Goal: Information Seeking & Learning: Learn about a topic

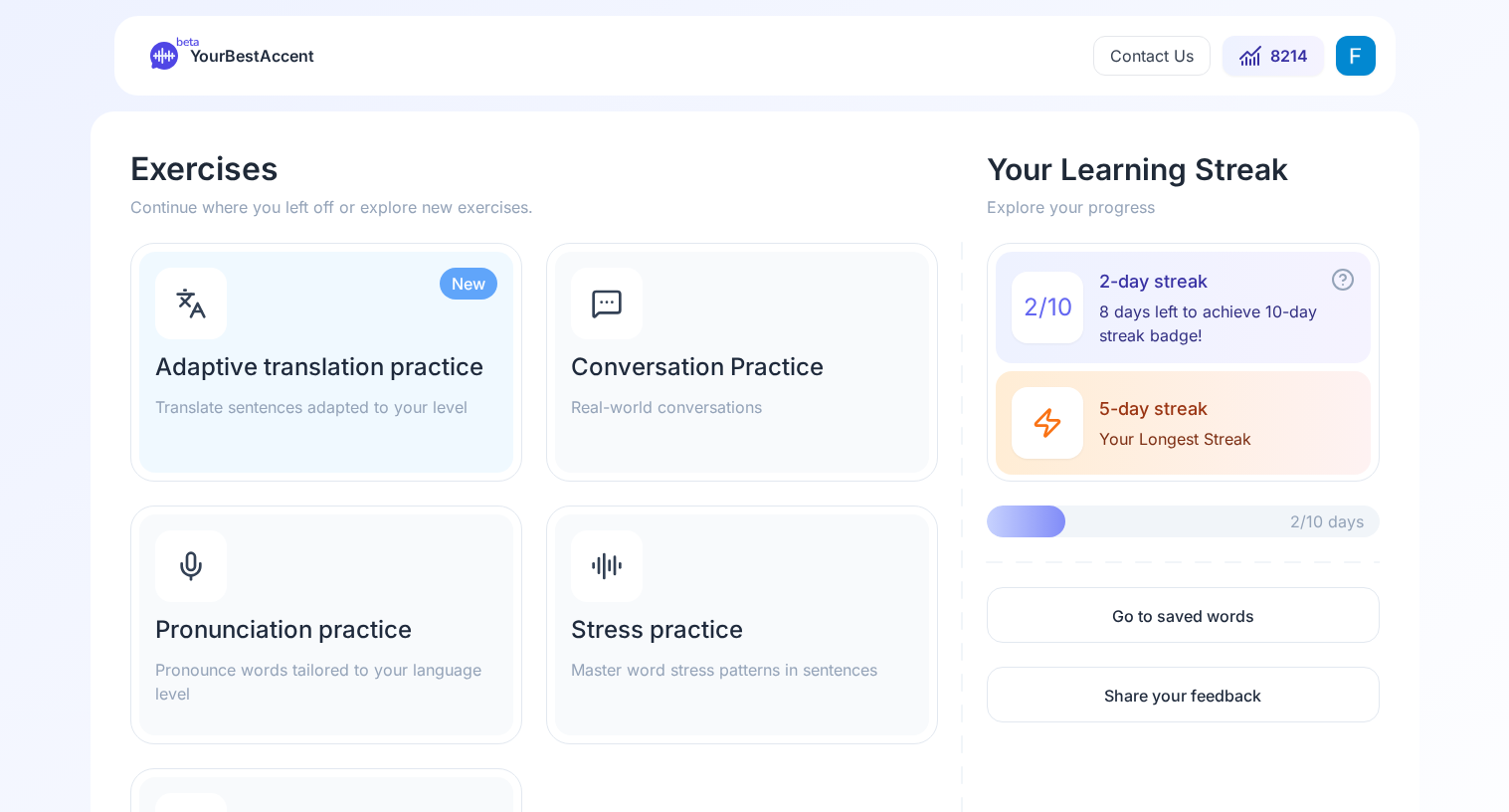
click at [397, 605] on div "Pronunciation practice Pronounce words tailored to your language level" at bounding box center [326, 623] width 374 height 220
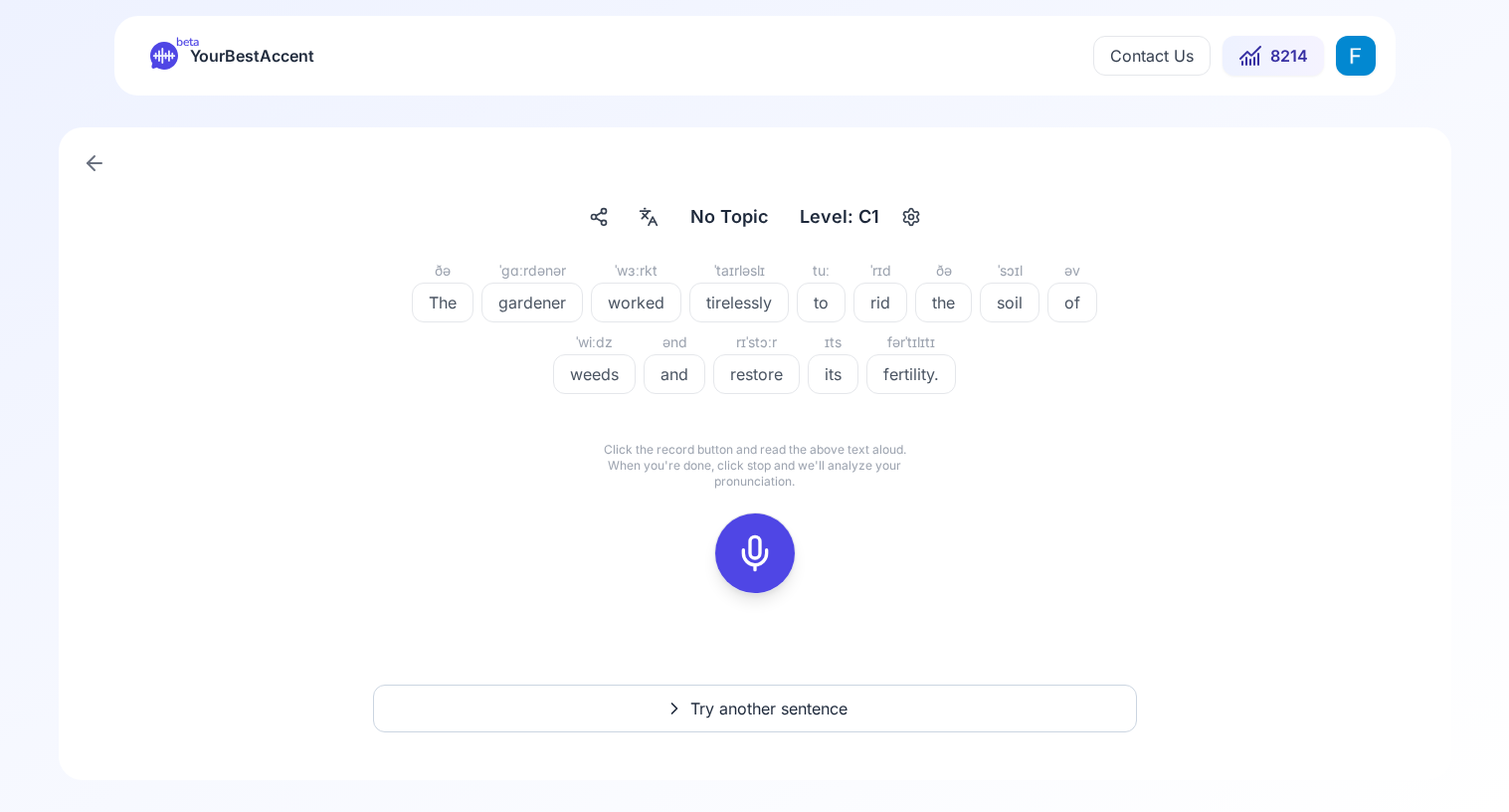
click at [755, 538] on rect at bounding box center [755, 553] width 30 height 30
click at [845, 511] on icon at bounding box center [844, 515] width 20 height 20
click at [743, 549] on icon at bounding box center [755, 553] width 40 height 40
click at [725, 551] on button at bounding box center [755, 553] width 80 height 80
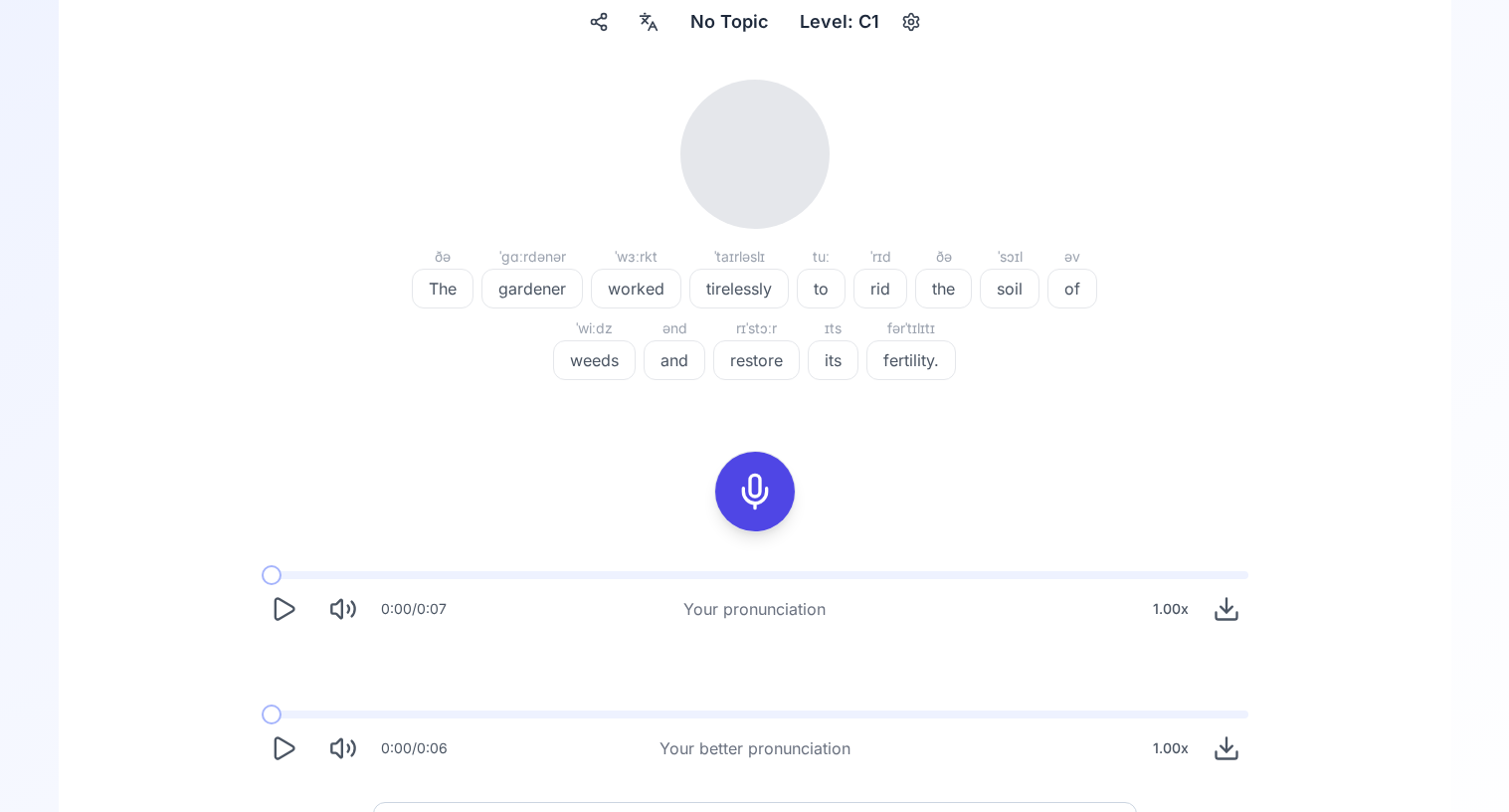
scroll to position [260, 0]
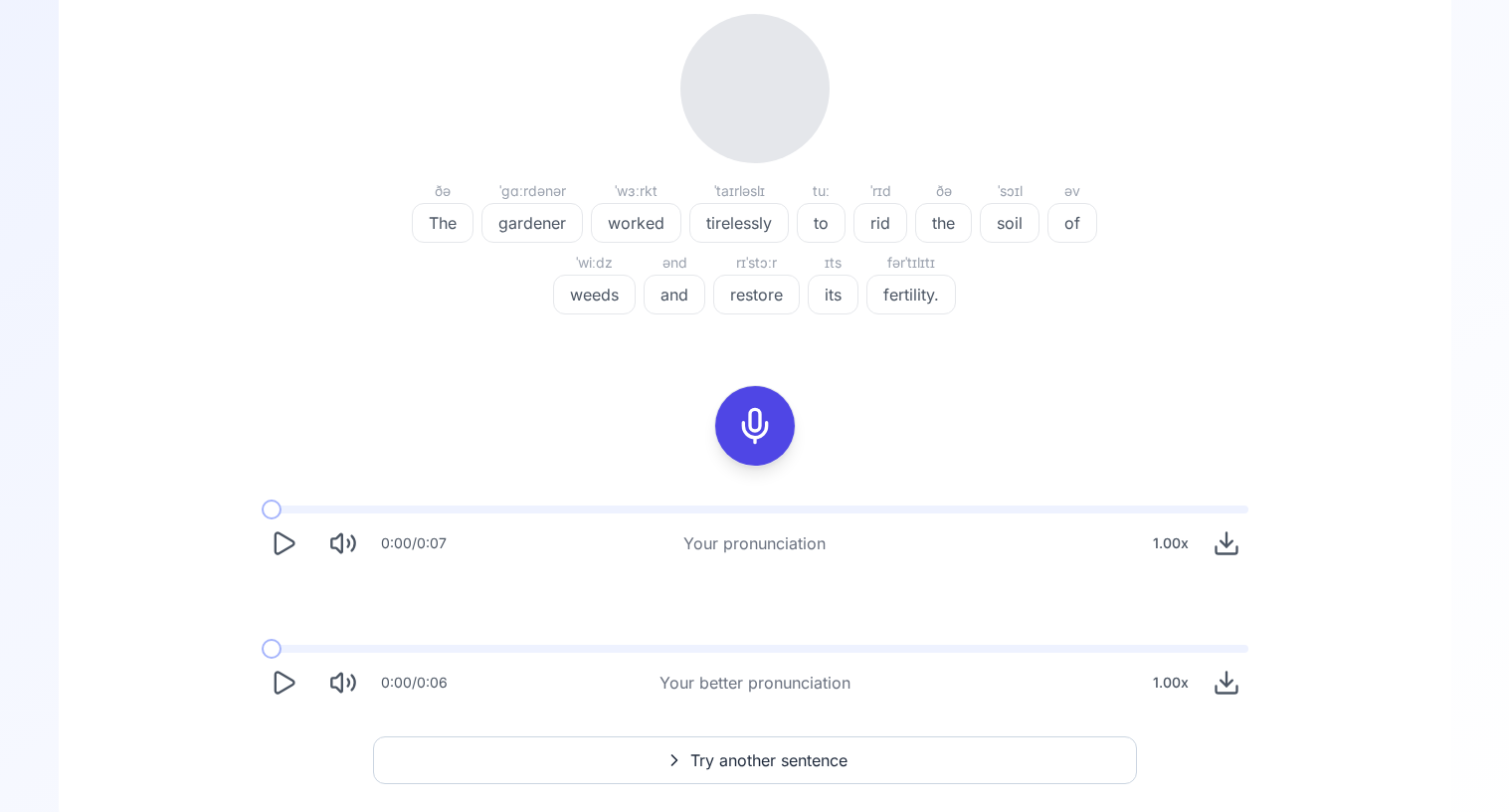
click at [307, 547] on div "0:00 / 0:07" at bounding box center [353, 543] width 185 height 44
click at [287, 540] on icon "Play" at bounding box center [283, 543] width 28 height 28
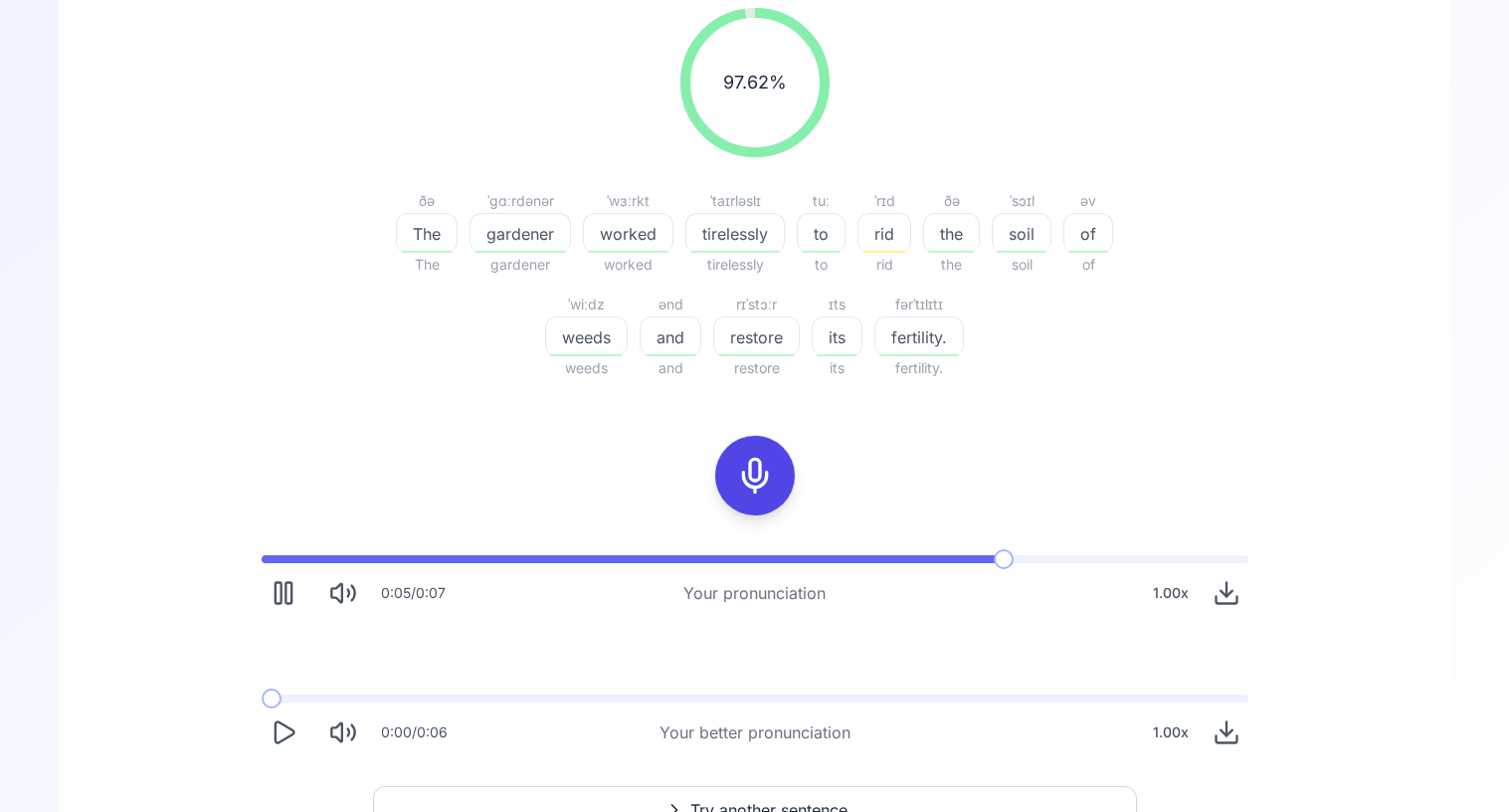
scroll to position [275, 0]
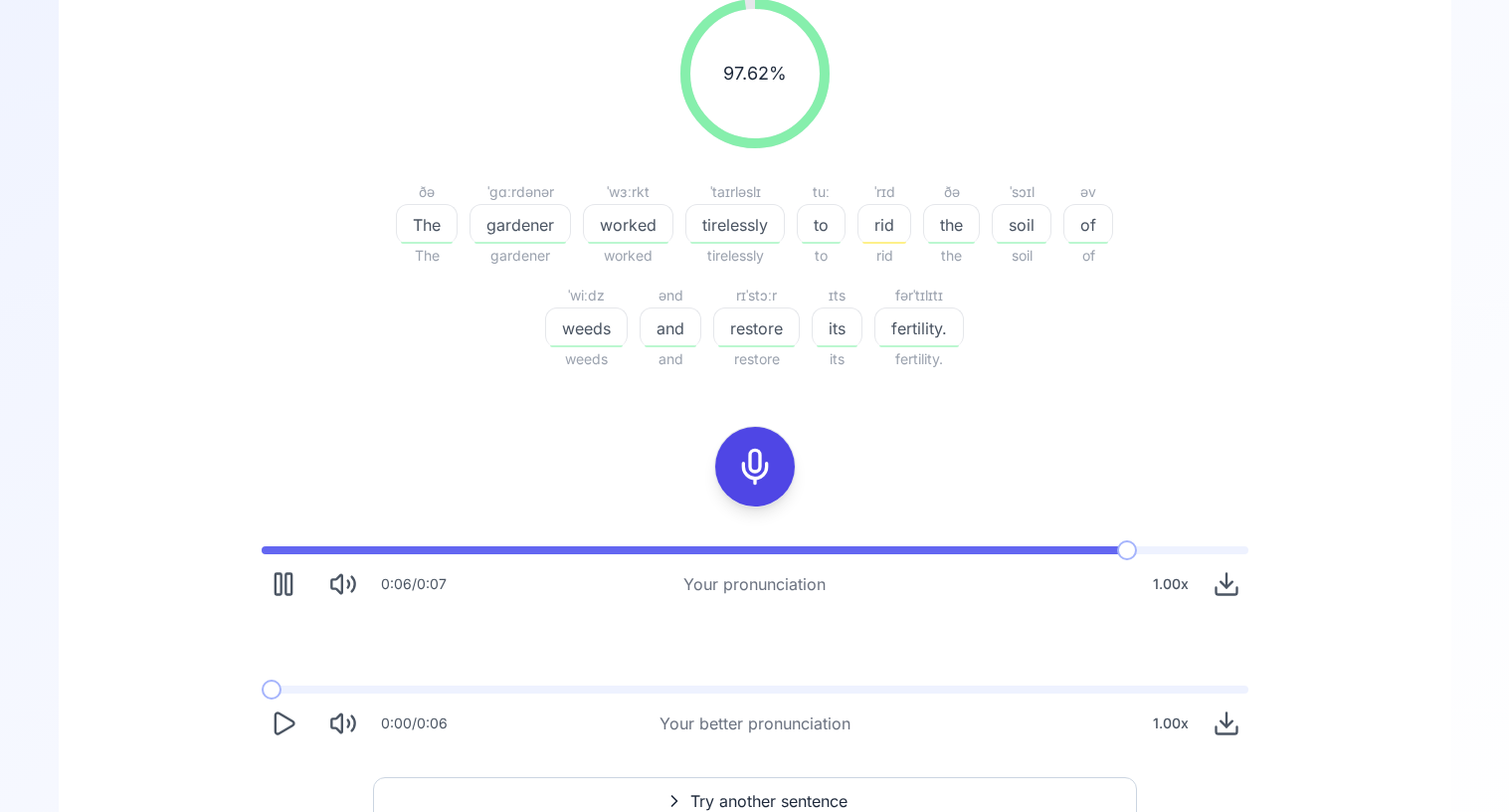
click at [286, 721] on icon "Play" at bounding box center [283, 723] width 28 height 28
click at [286, 721] on icon "Pause" at bounding box center [283, 723] width 28 height 28
click at [261, 692] on span at bounding box center [281, 689] width 40 height 8
click at [283, 729] on icon "Play" at bounding box center [283, 722] width 19 height 21
click at [283, 729] on icon "Pause" at bounding box center [283, 723] width 28 height 28
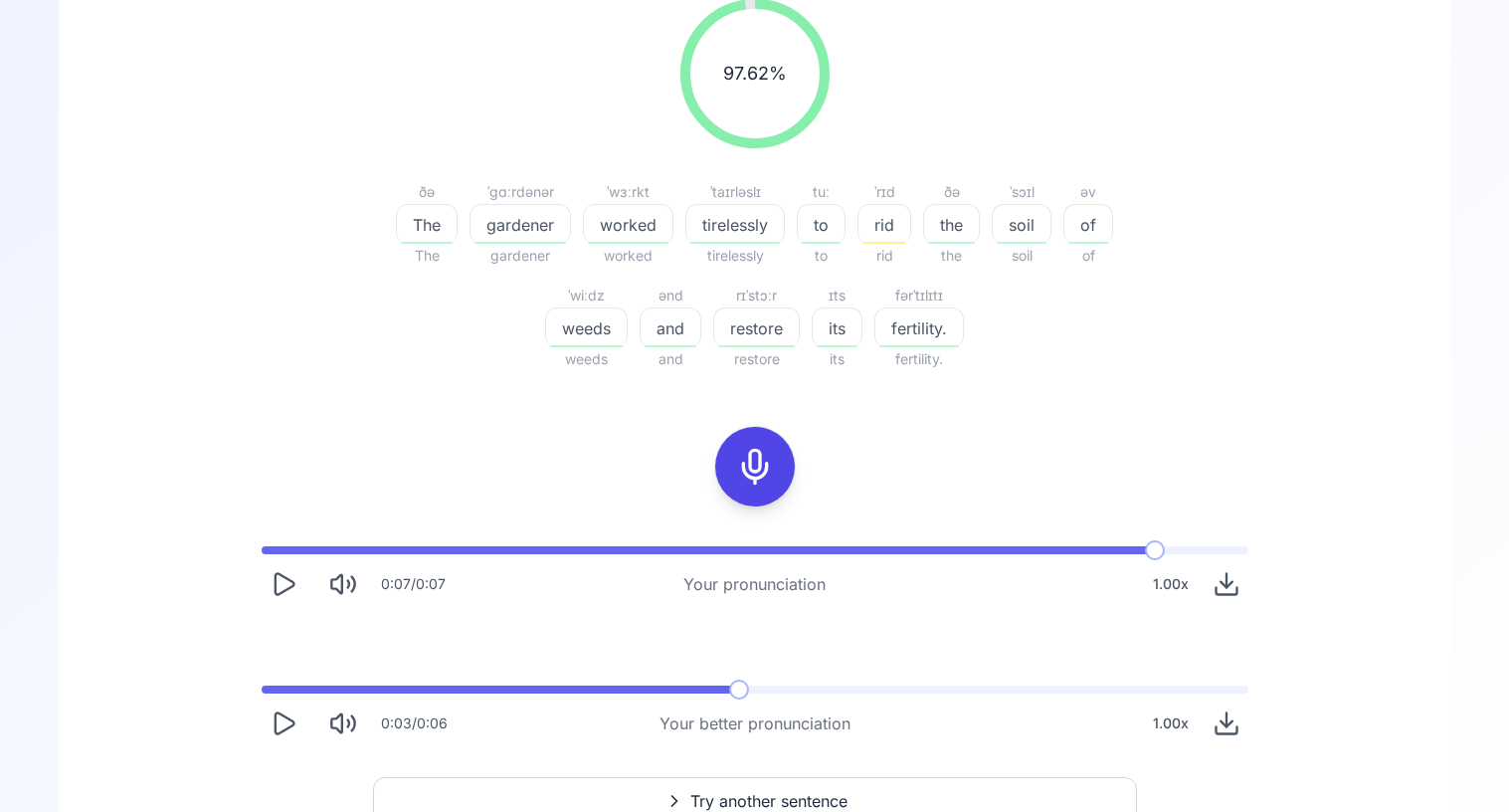
click at [275, 605] on div "0:07 / 0:07" at bounding box center [353, 584] width 184 height 44
click at [275, 590] on icon "Play" at bounding box center [283, 583] width 19 height 21
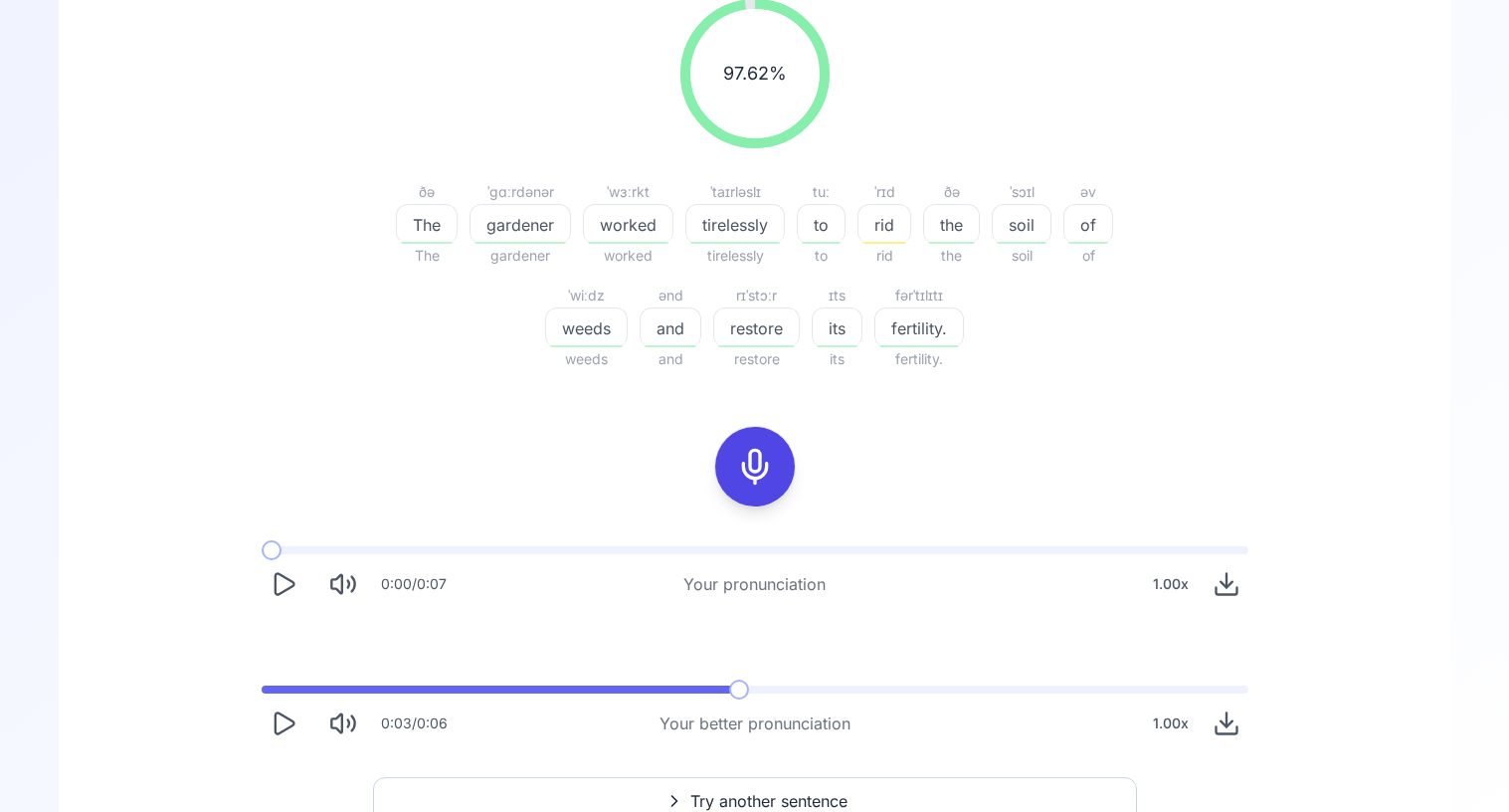
click at [275, 590] on icon "Play" at bounding box center [283, 583] width 19 height 21
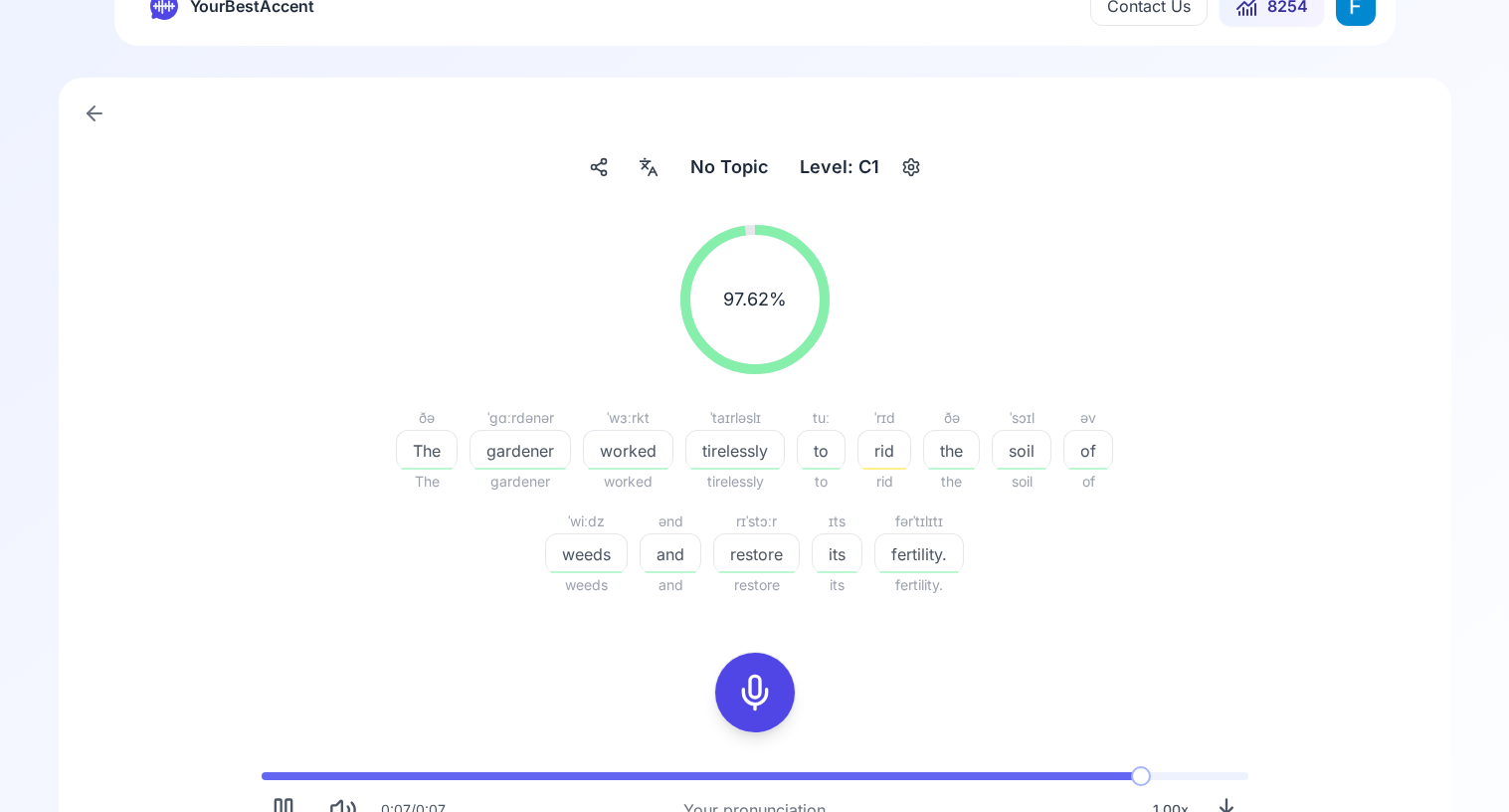
scroll to position [0, 0]
